Goal: Task Accomplishment & Management: Manage account settings

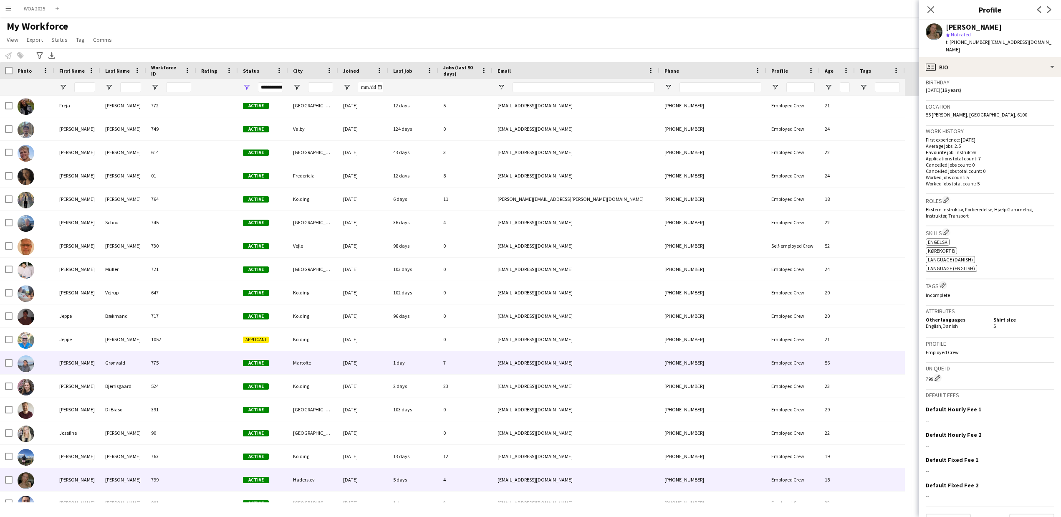
scroll to position [470, 0]
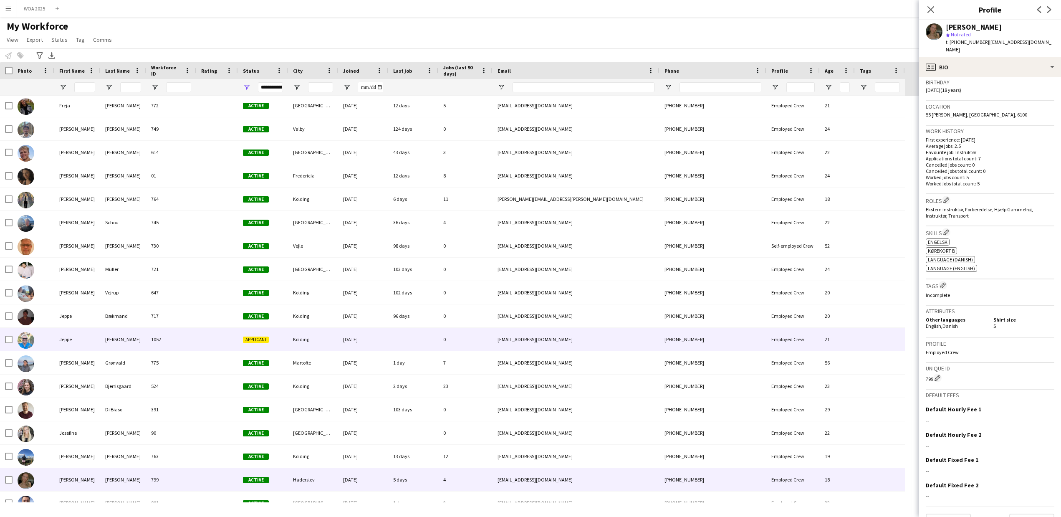
click at [65, 339] on div "Jeppe" at bounding box center [77, 339] width 46 height 23
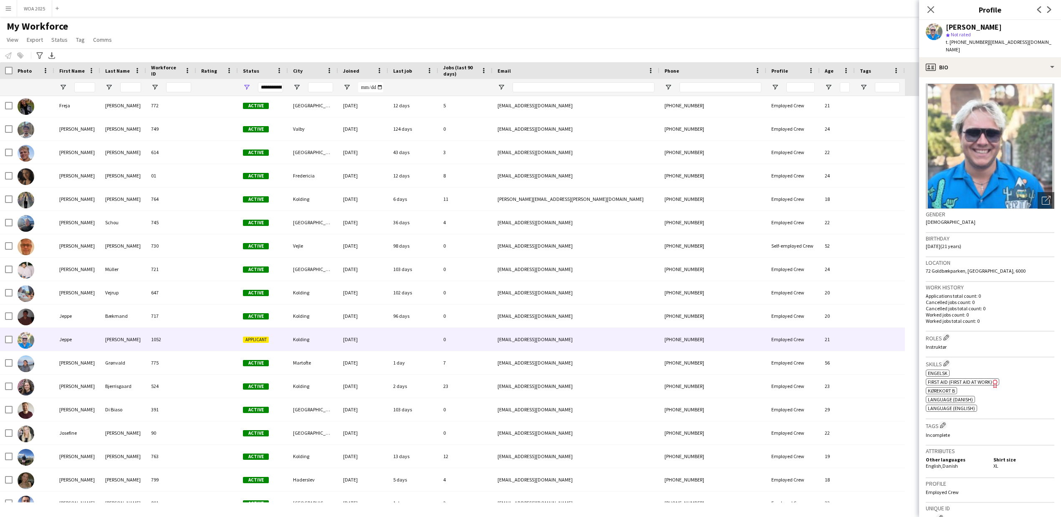
scroll to position [0, 0]
click at [1054, 59] on div "profile Bio" at bounding box center [990, 67] width 142 height 20
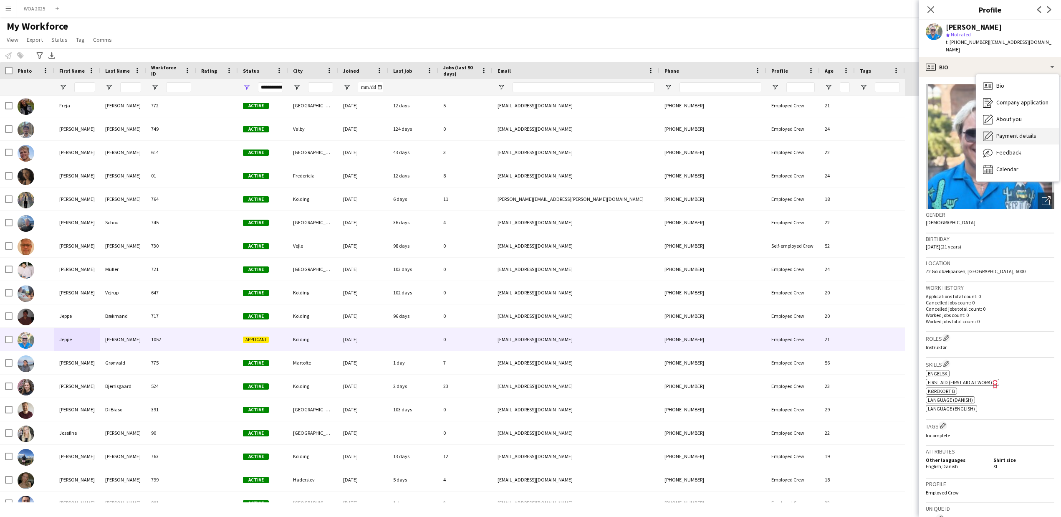
click at [1020, 132] on span "Payment details" at bounding box center [1017, 136] width 40 height 8
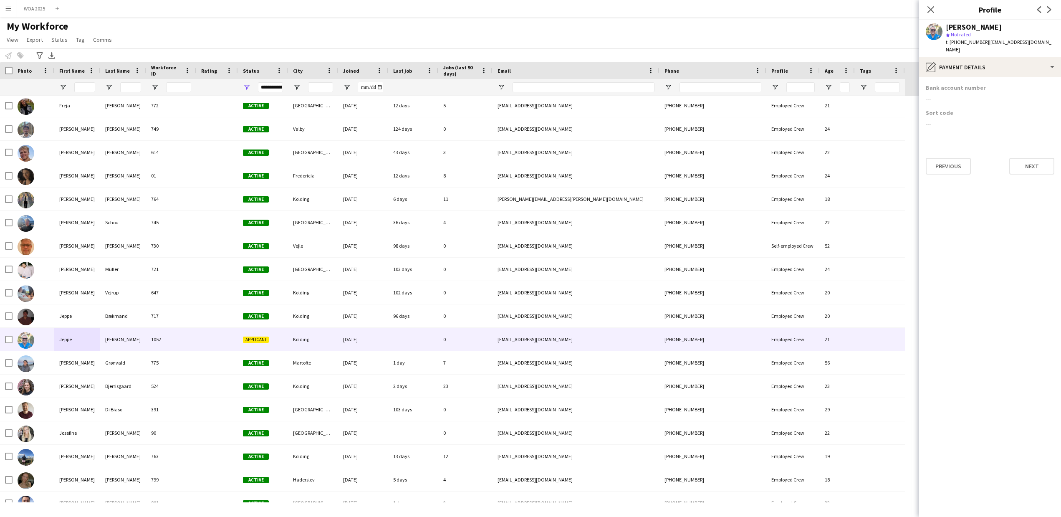
click at [1038, 6] on app-icon "Previous" at bounding box center [1040, 10] width 10 height 10
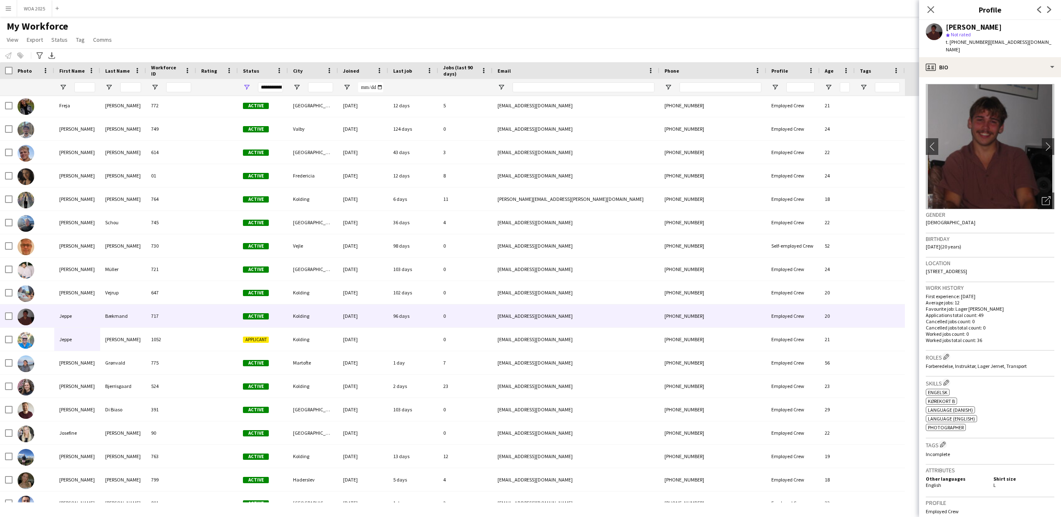
click at [1050, 6] on app-icon "Next" at bounding box center [1050, 10] width 10 height 10
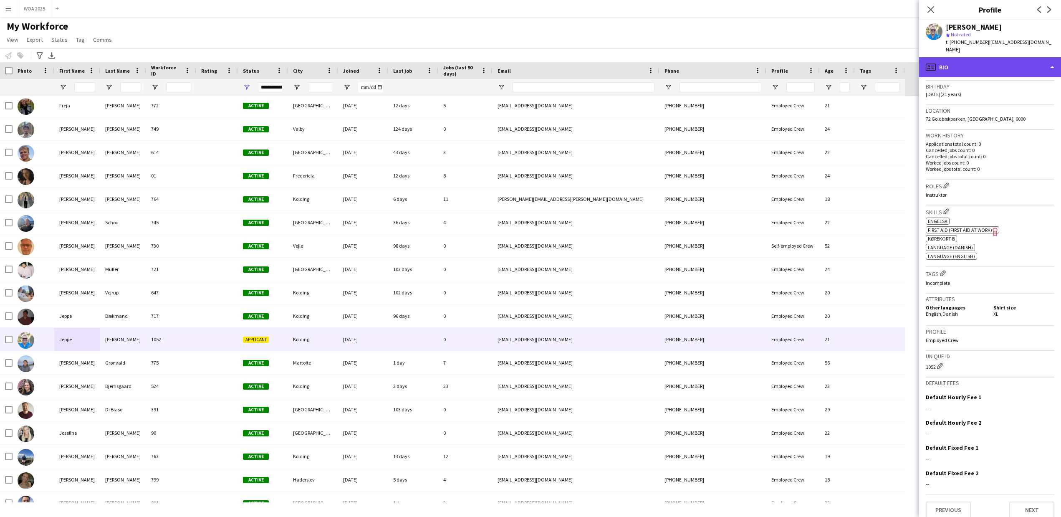
click at [1052, 57] on div "profile Bio" at bounding box center [990, 67] width 142 height 20
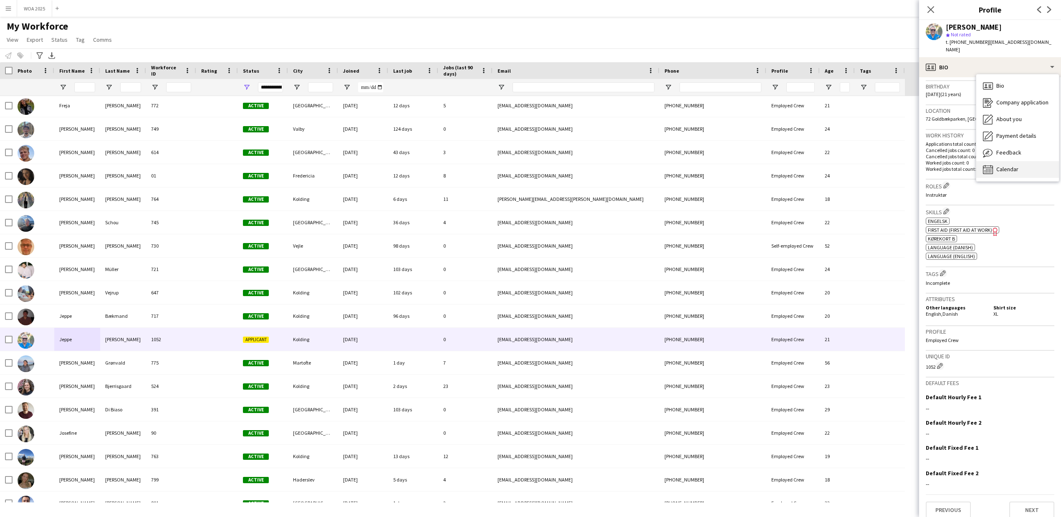
click at [1020, 161] on div "Calendar Calendar" at bounding box center [1018, 169] width 83 height 17
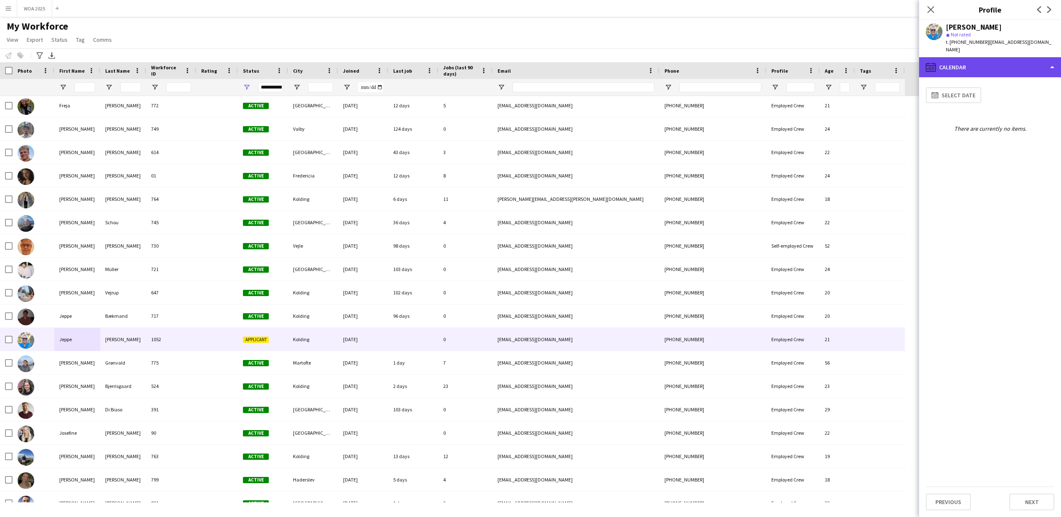
click at [1032, 62] on div "calendar-full Calendar" at bounding box center [990, 67] width 142 height 20
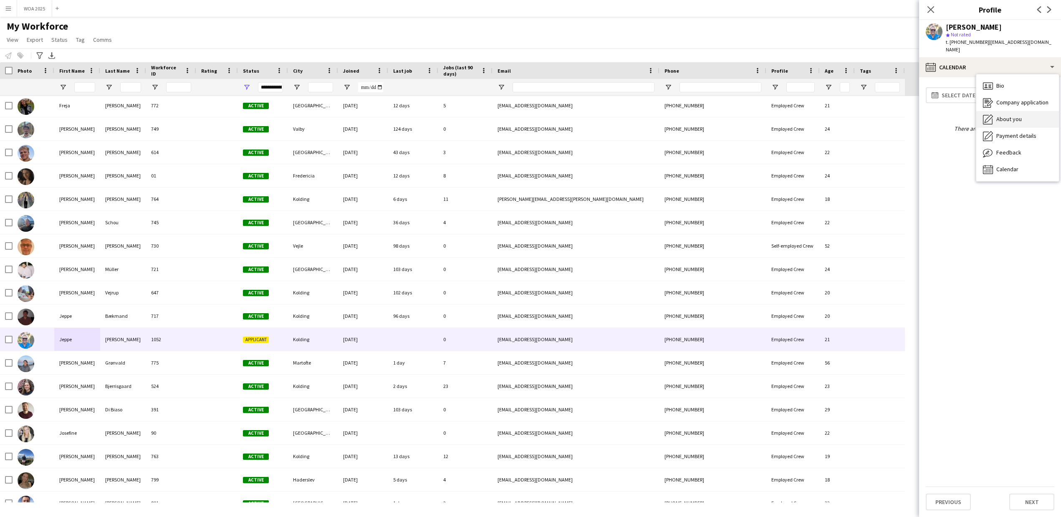
click at [1024, 111] on div "About you About you" at bounding box center [1018, 119] width 83 height 17
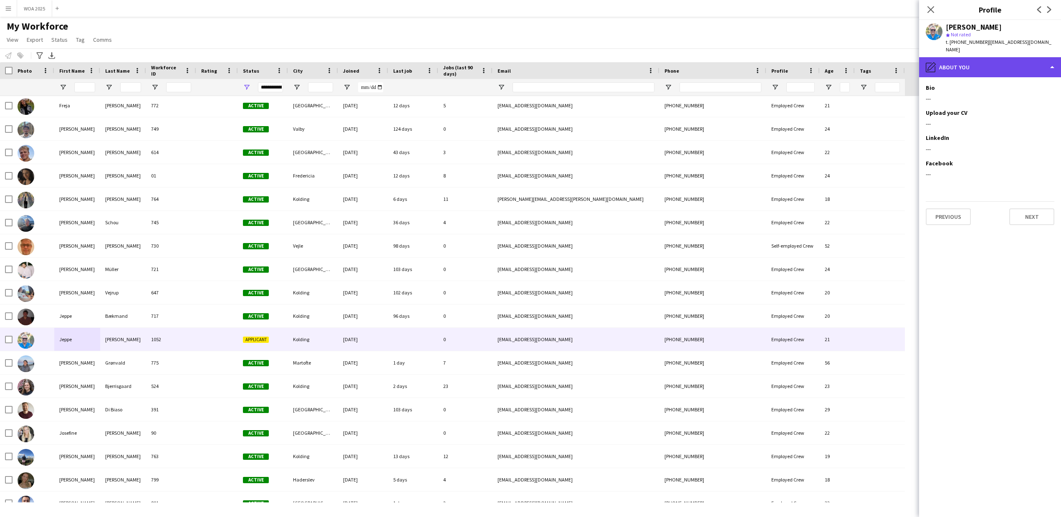
click at [1024, 63] on div "pencil4 About you" at bounding box center [990, 67] width 142 height 20
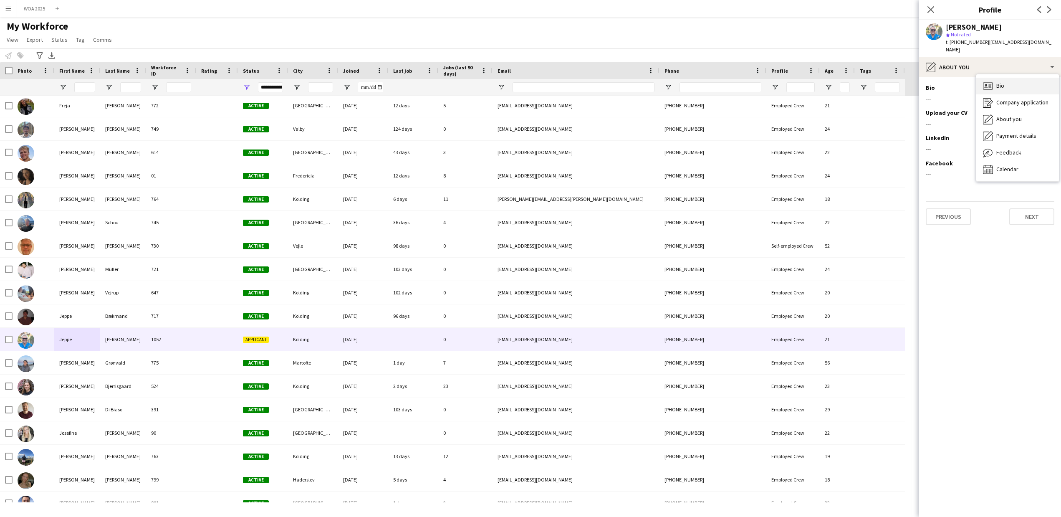
click at [1024, 81] on div "Bio Bio" at bounding box center [1018, 86] width 83 height 17
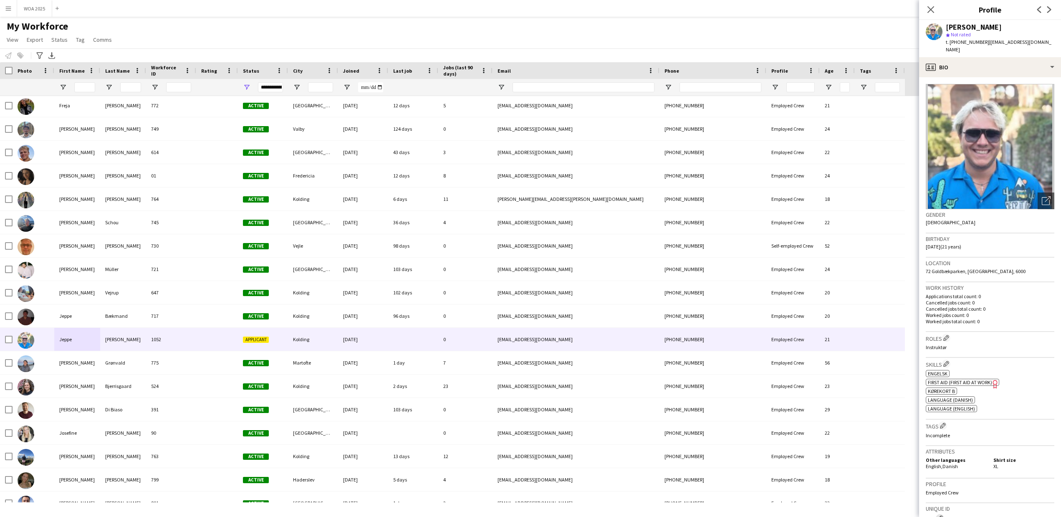
click at [942, 514] on button "Edit crew unique ID" at bounding box center [940, 518] width 8 height 8
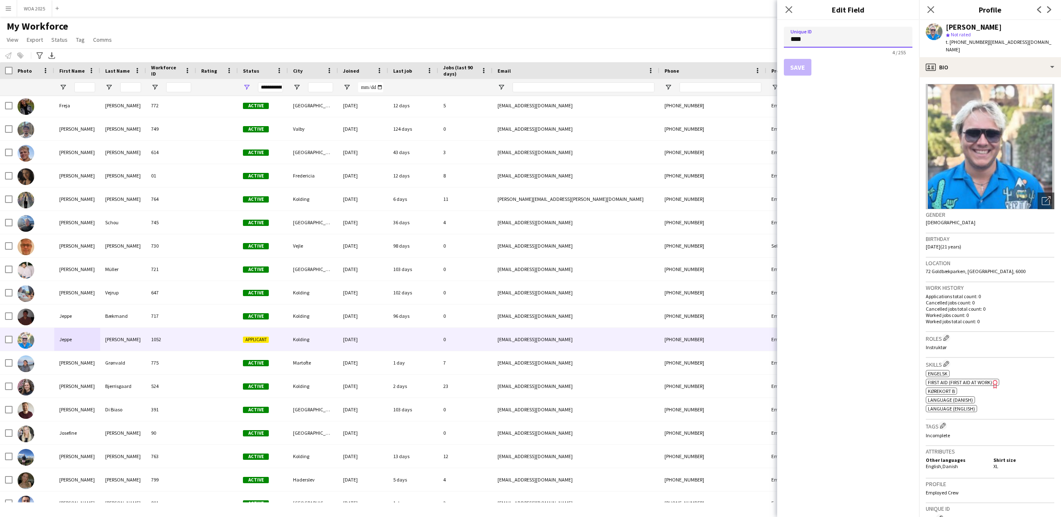
click at [803, 38] on input "****" at bounding box center [848, 37] width 129 height 21
type input "***"
click at [798, 67] on button "Save" at bounding box center [798, 67] width 28 height 17
